Goal: Navigation & Orientation: Find specific page/section

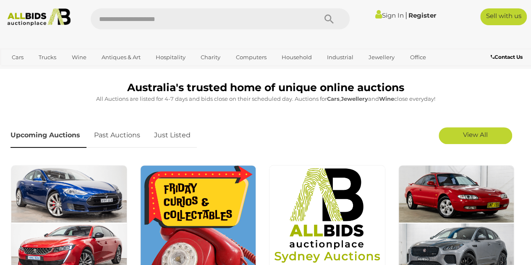
scroll to position [192, 0]
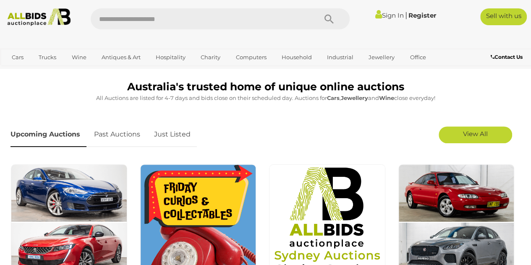
click at [176, 133] on link "Just Listed" at bounding box center [172, 134] width 49 height 25
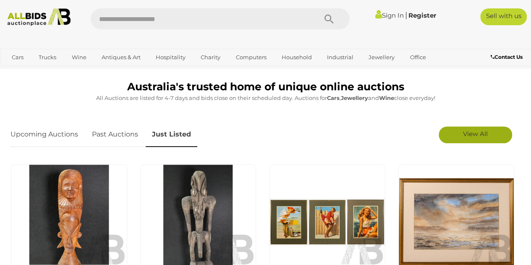
click at [472, 132] on span "View All" at bounding box center [475, 134] width 25 height 8
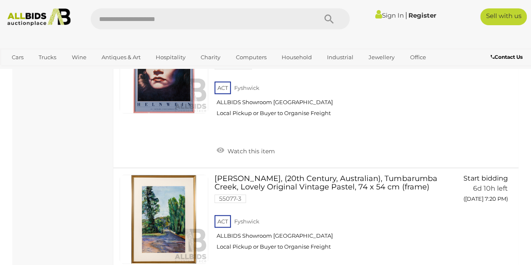
scroll to position [6644, 0]
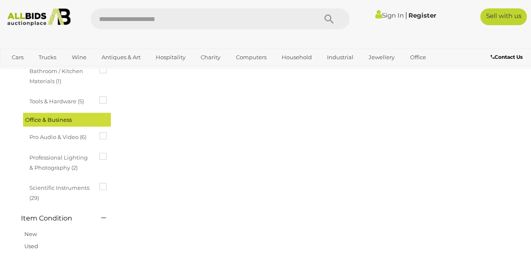
scroll to position [0, 0]
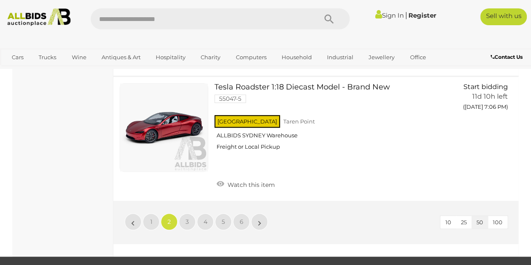
scroll to position [6685, 0]
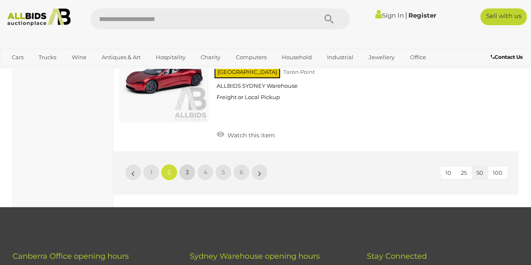
click at [186, 168] on span "3" at bounding box center [186, 172] width 3 height 8
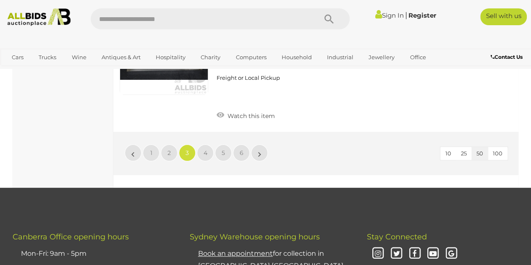
scroll to position [6422, 0]
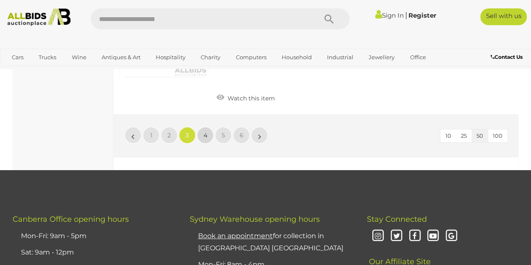
click at [205, 131] on span "4" at bounding box center [206, 135] width 4 height 8
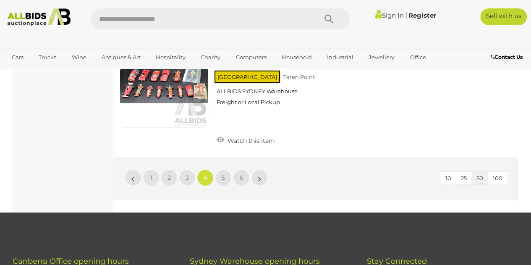
scroll to position [6405, 0]
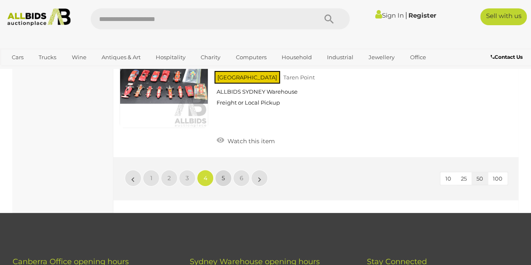
click at [225, 174] on span "5" at bounding box center [223, 178] width 3 height 8
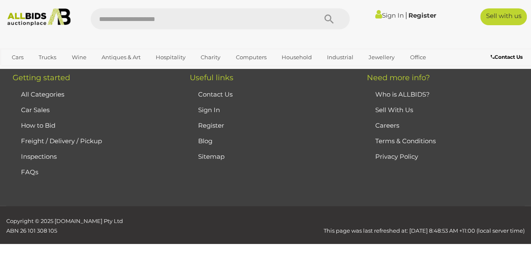
scroll to position [0, 0]
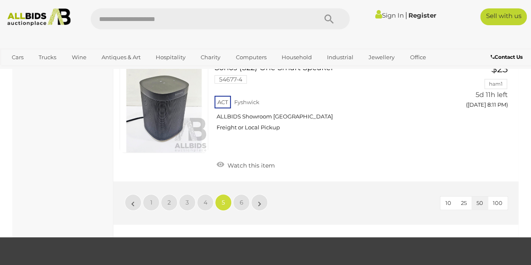
scroll to position [6425, 0]
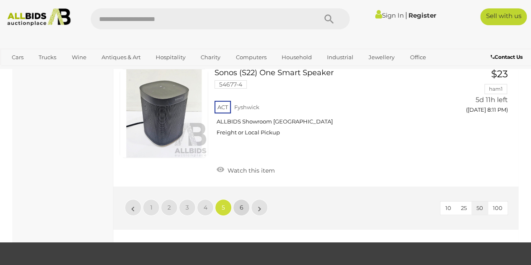
click at [240, 204] on span "6" at bounding box center [242, 208] width 4 height 8
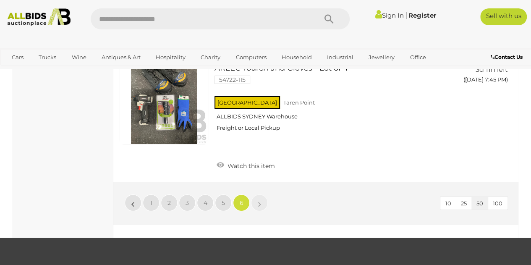
scroll to position [4677, 0]
